Goal: Transaction & Acquisition: Subscribe to service/newsletter

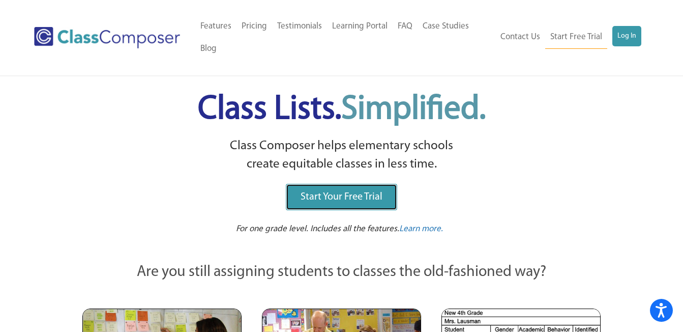
click at [349, 197] on span "Start Your Free Trial" at bounding box center [342, 197] width 82 height 10
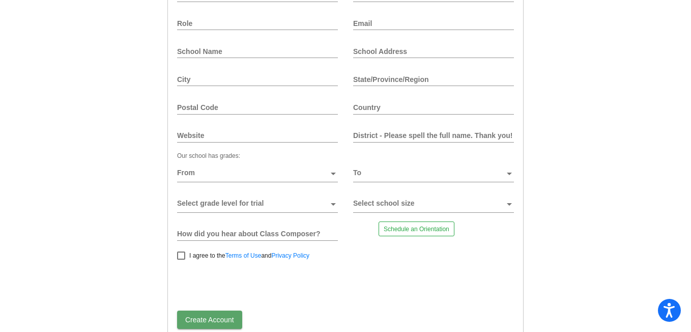
scroll to position [100, 0]
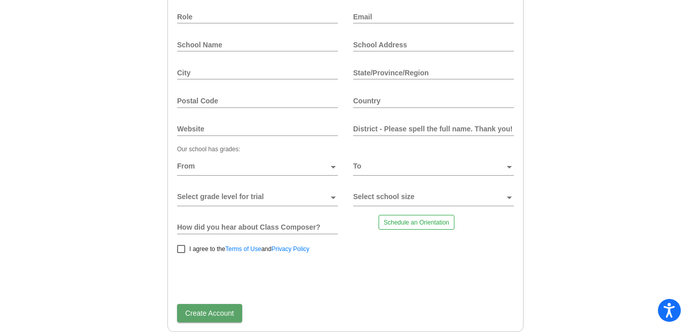
click at [211, 16] on input "Role" at bounding box center [257, 17] width 161 height 8
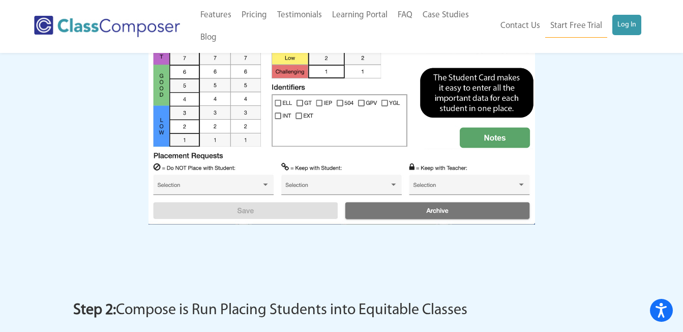
scroll to position [1184, 0]
